Goal: Task Accomplishment & Management: Manage account settings

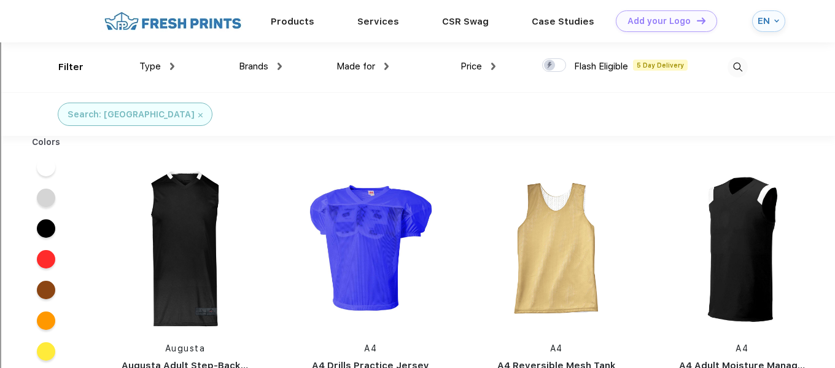
click at [760, 23] on div "EN" at bounding box center [765, 21] width 14 height 10
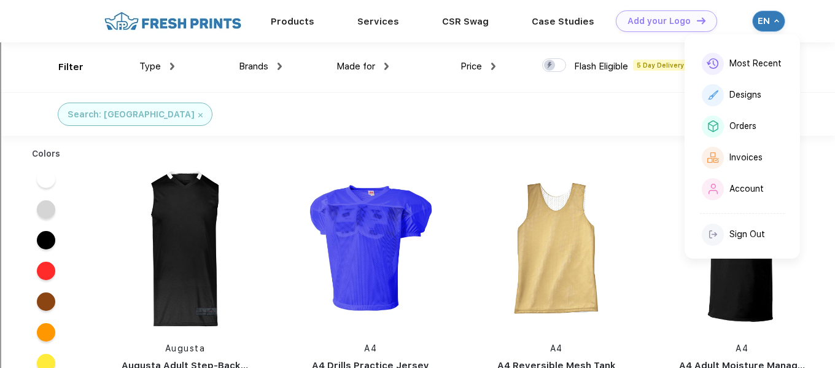
click at [149, 22] on img at bounding box center [173, 20] width 144 height 21
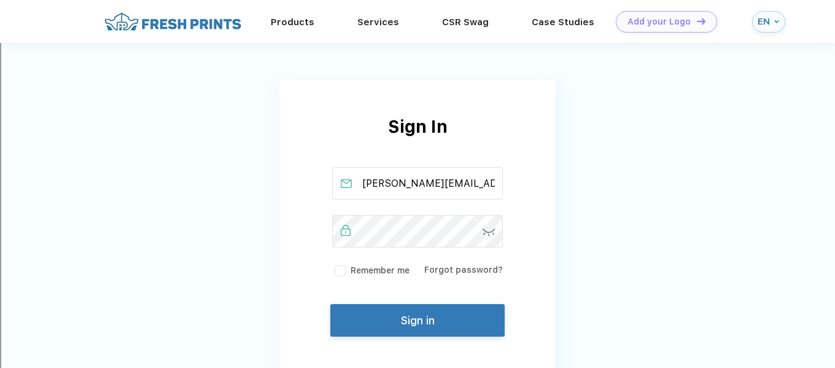
click at [400, 327] on button "Sign in" at bounding box center [417, 320] width 174 height 33
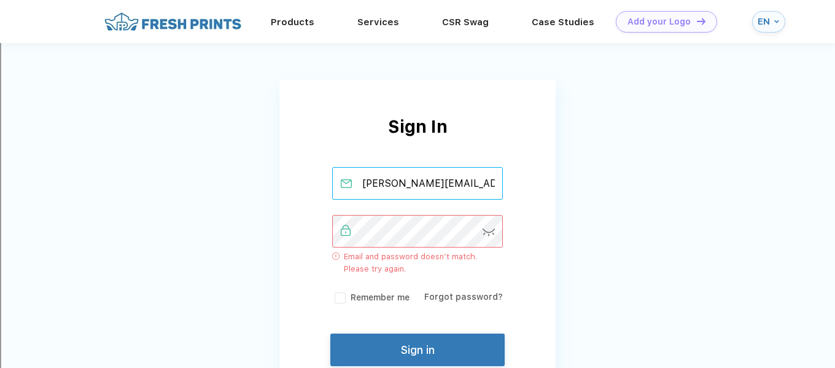
click at [386, 183] on input "[PERSON_NAME][EMAIL_ADDRESS][PERSON_NAME][DOMAIN_NAME]" at bounding box center [417, 183] width 171 height 33
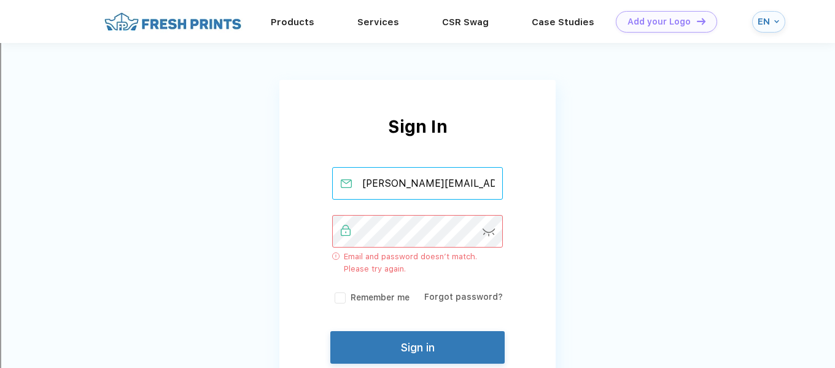
type input "[PERSON_NAME][EMAIL_ADDRESS][PERSON_NAME][PERSON_NAME][DOMAIN_NAME]"
click at [428, 343] on button "Sign in" at bounding box center [417, 347] width 174 height 33
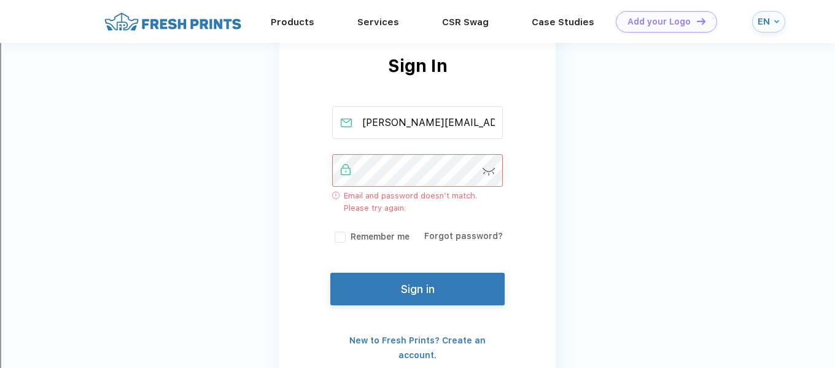
scroll to position [62, 0]
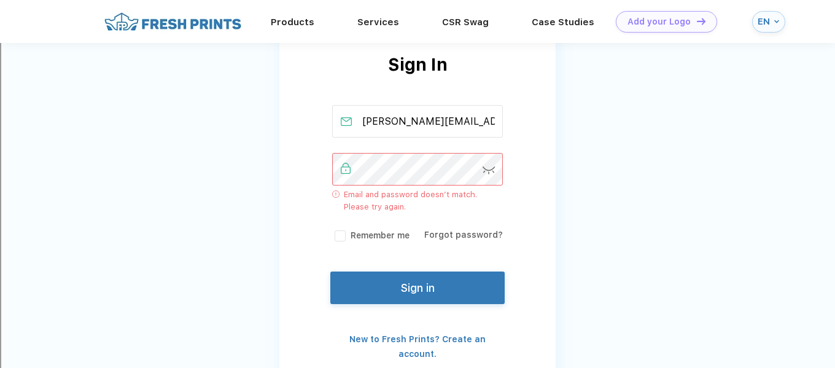
click at [765, 20] on div "EN" at bounding box center [765, 22] width 14 height 10
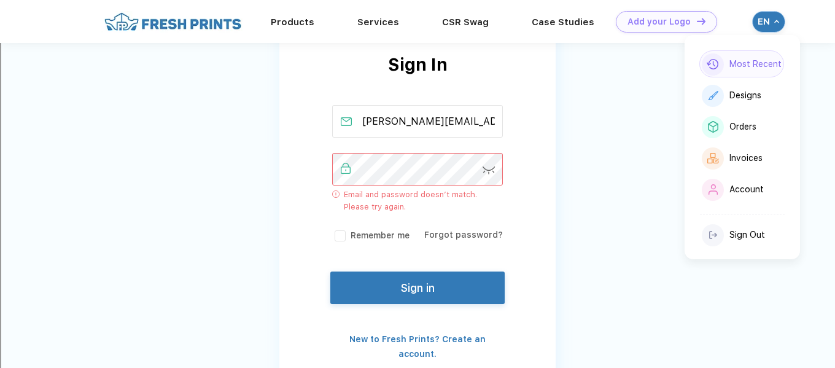
click at [744, 66] on div "Most Recent" at bounding box center [756, 64] width 52 height 10
